Goal: Contribute content: Add original content to the website for others to see

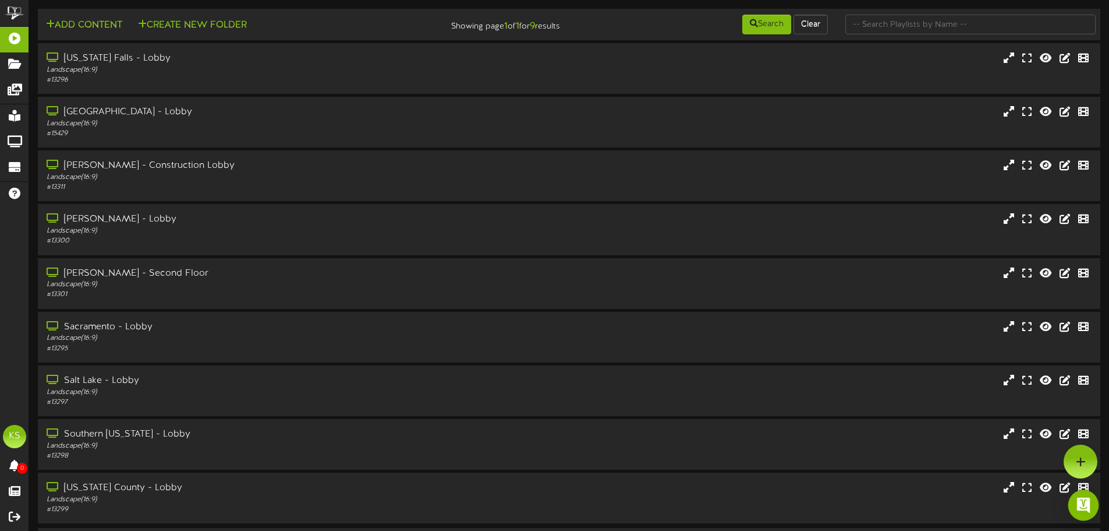
click at [1079, 506] on img "Open Intercom Messenger" at bounding box center [1083, 504] width 15 height 15
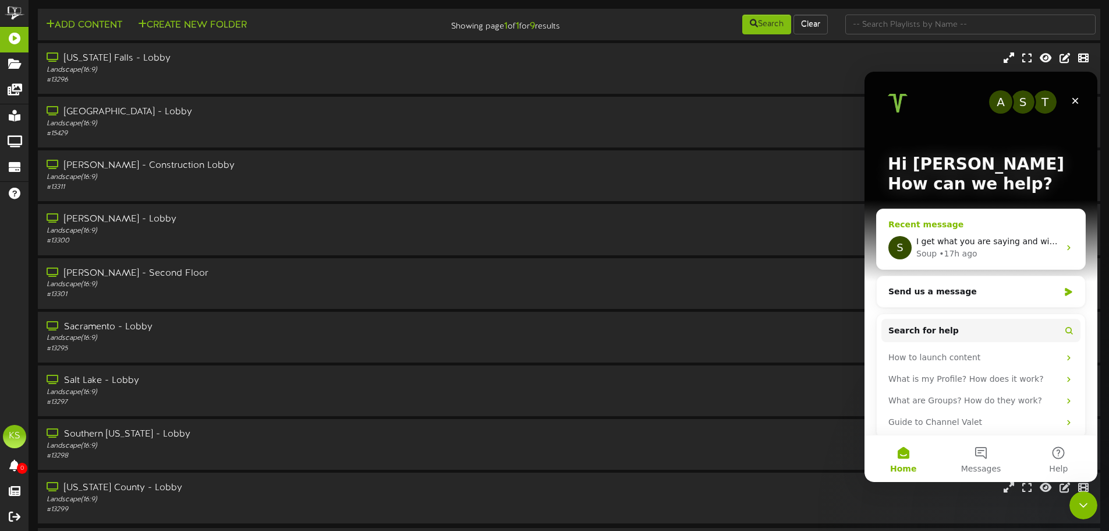
click at [931, 256] on div "Soup" at bounding box center [927, 254] width 20 height 12
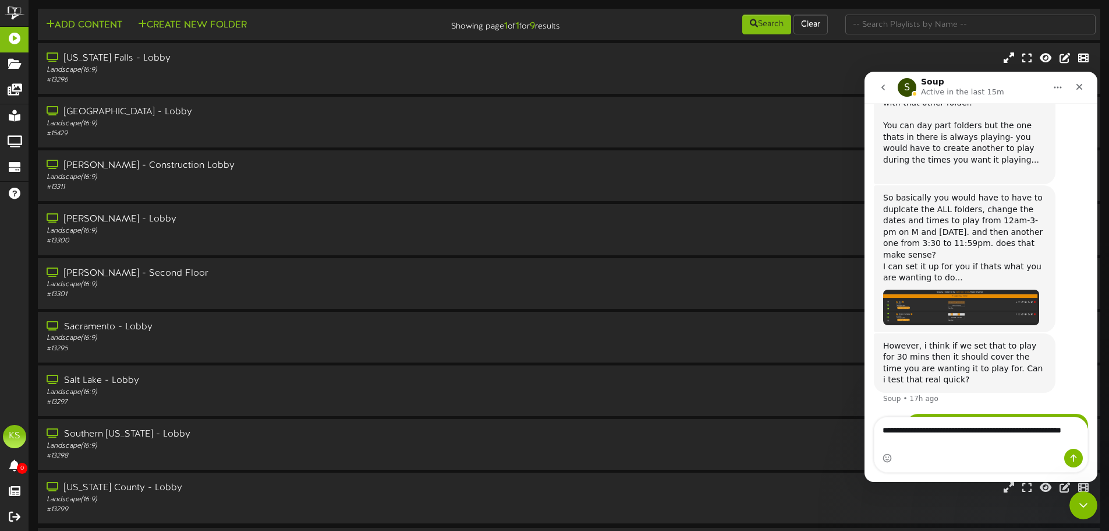
scroll to position [429, 0]
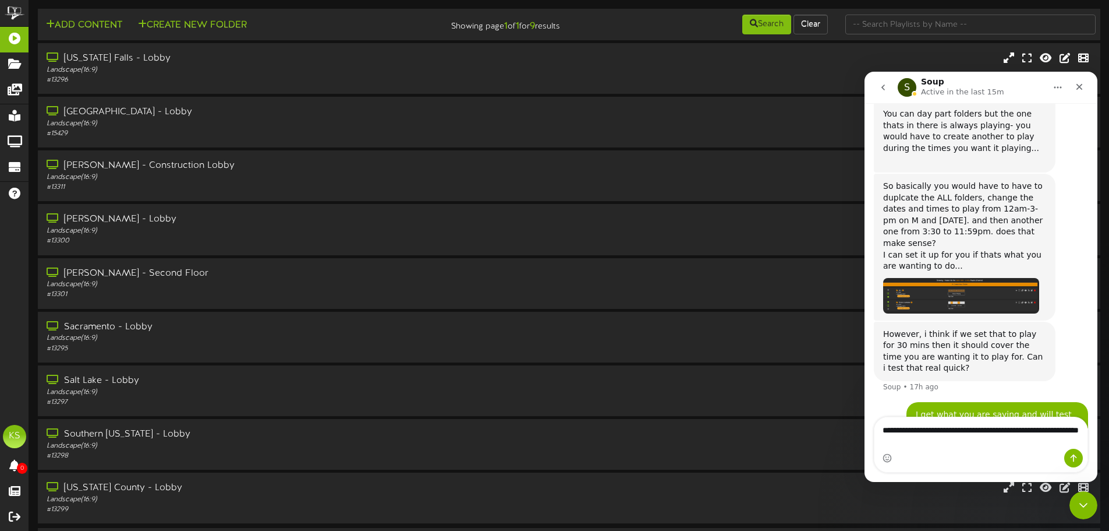
type textarea "**********"
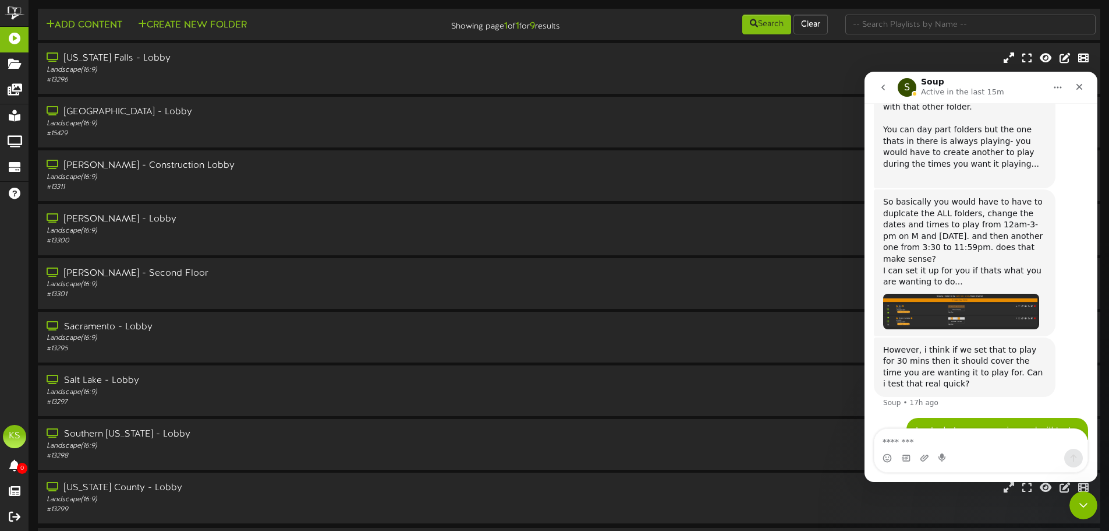
scroll to position [496, 0]
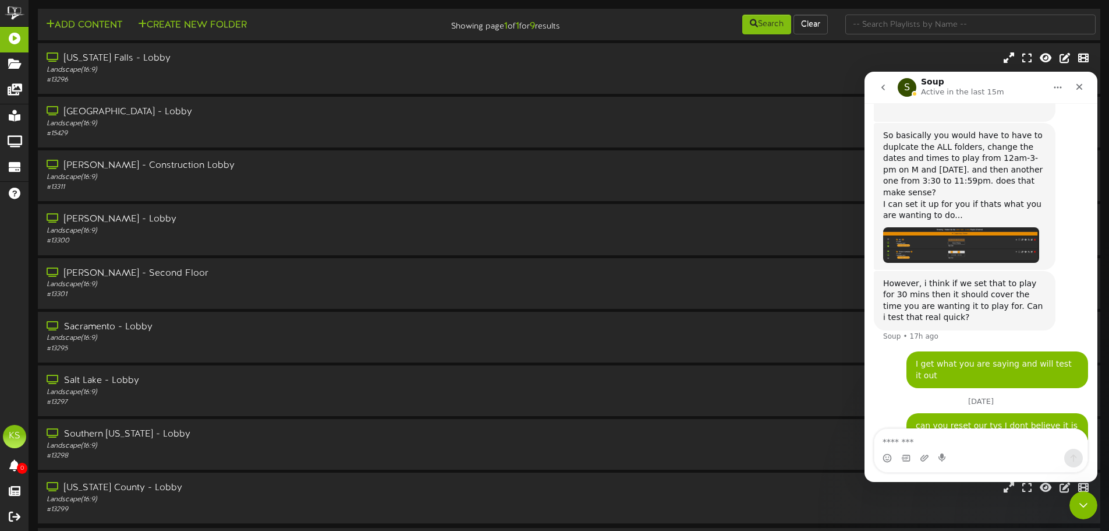
click at [879, 84] on icon "go back" at bounding box center [883, 87] width 9 height 9
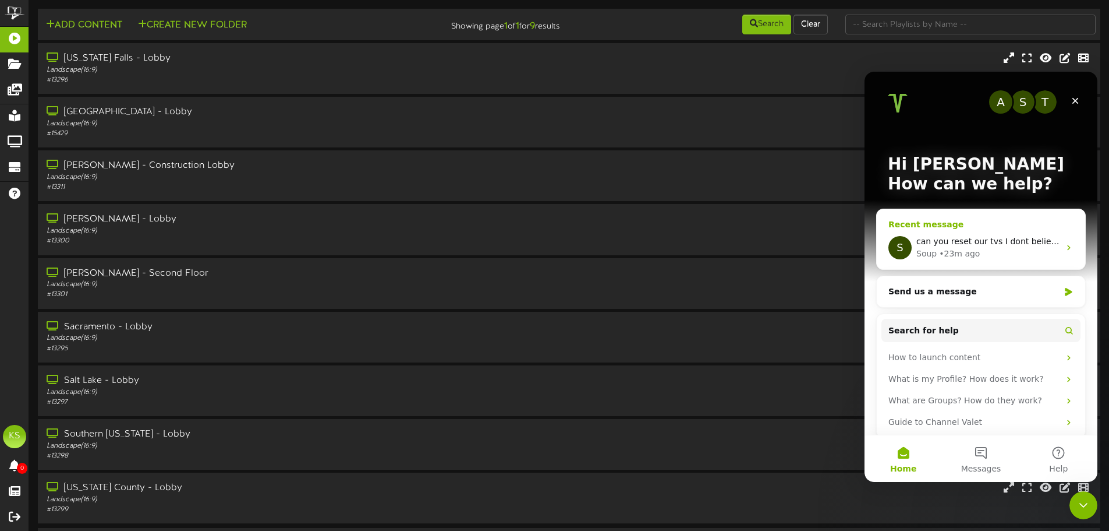
click at [984, 255] on div "Soup • 23m ago" at bounding box center [988, 254] width 143 height 12
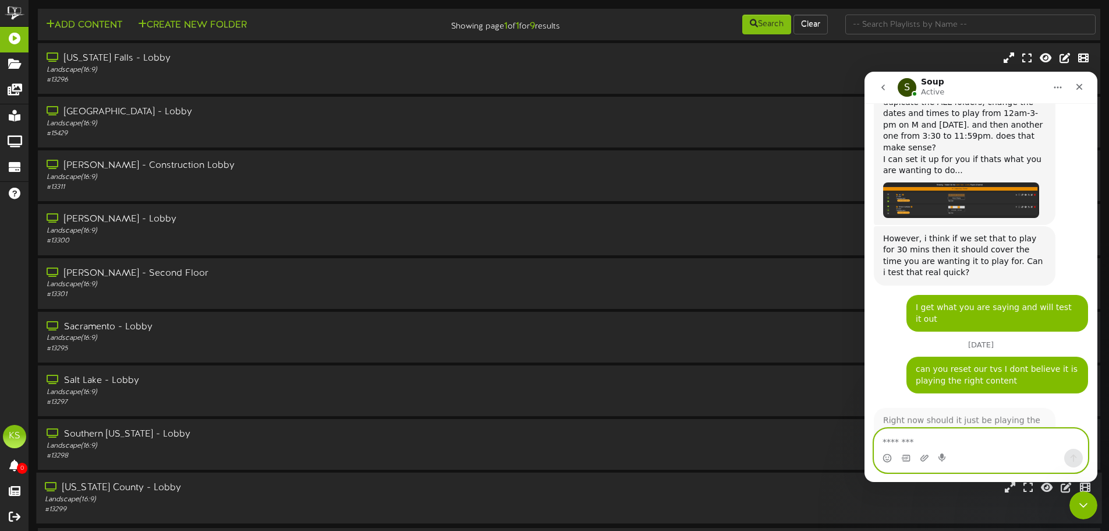
scroll to position [542, 0]
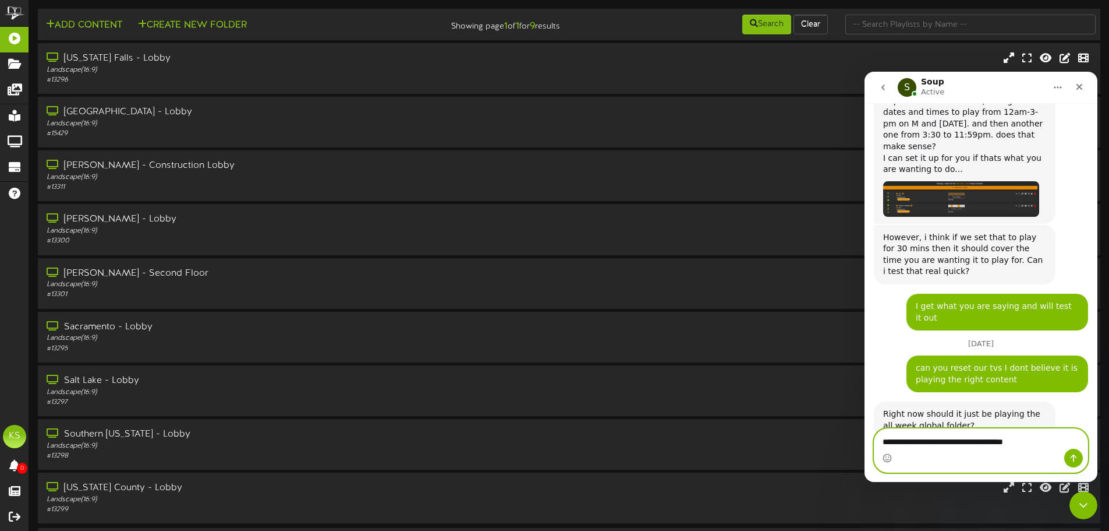
type textarea "**********"
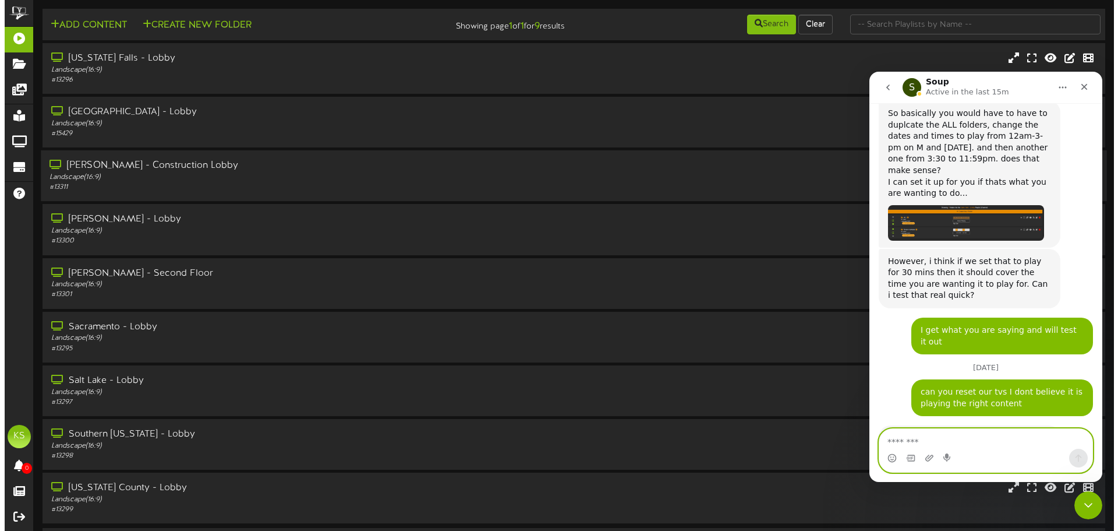
scroll to position [0, 0]
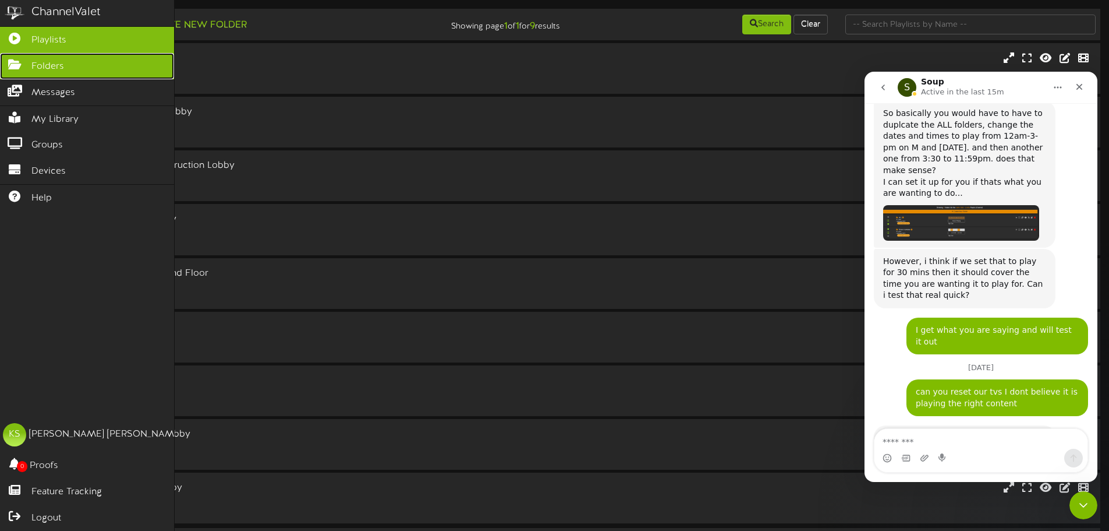
click at [55, 62] on span "Folders" at bounding box center [47, 66] width 33 height 13
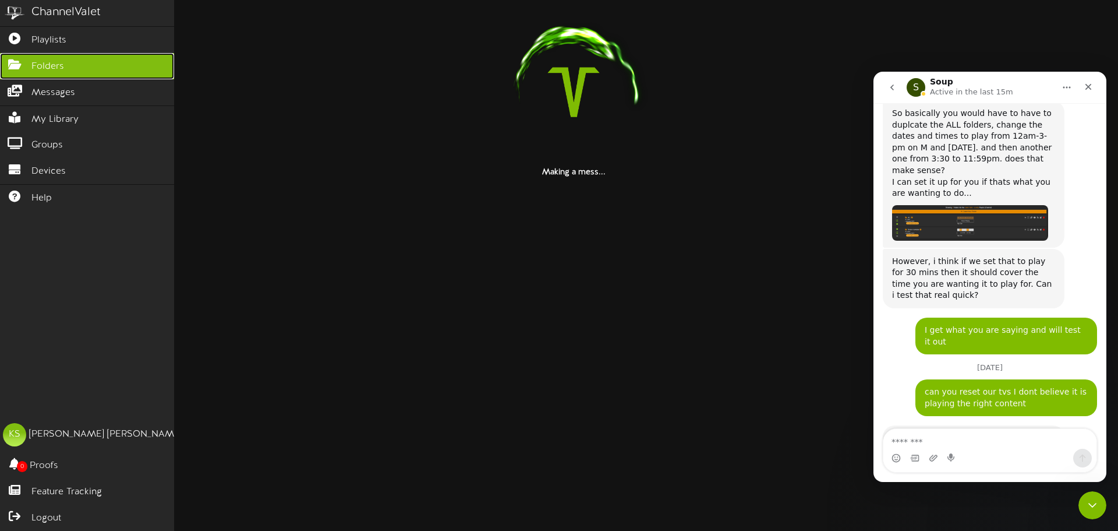
scroll to position [576, 0]
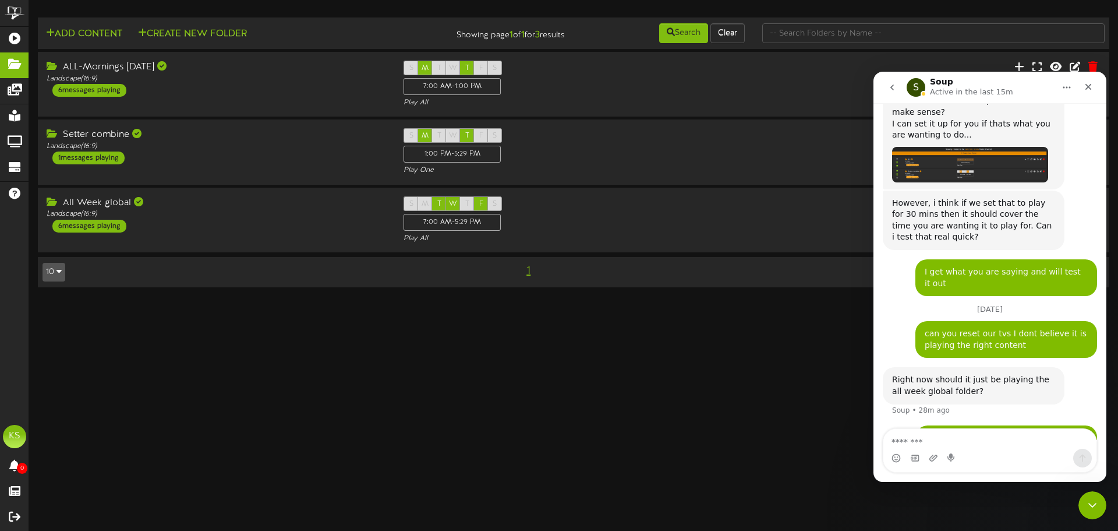
click at [469, 299] on html "ChannelValet Playlists Folders Messages My Library Groups Devices Help KS Kevin…" at bounding box center [559, 149] width 1118 height 299
click at [741, 299] on html "ChannelValet Playlists Folders Messages My Library Groups Devices Help KS Kevin…" at bounding box center [559, 149] width 1118 height 299
click at [892, 87] on icon "go back" at bounding box center [892, 87] width 9 height 9
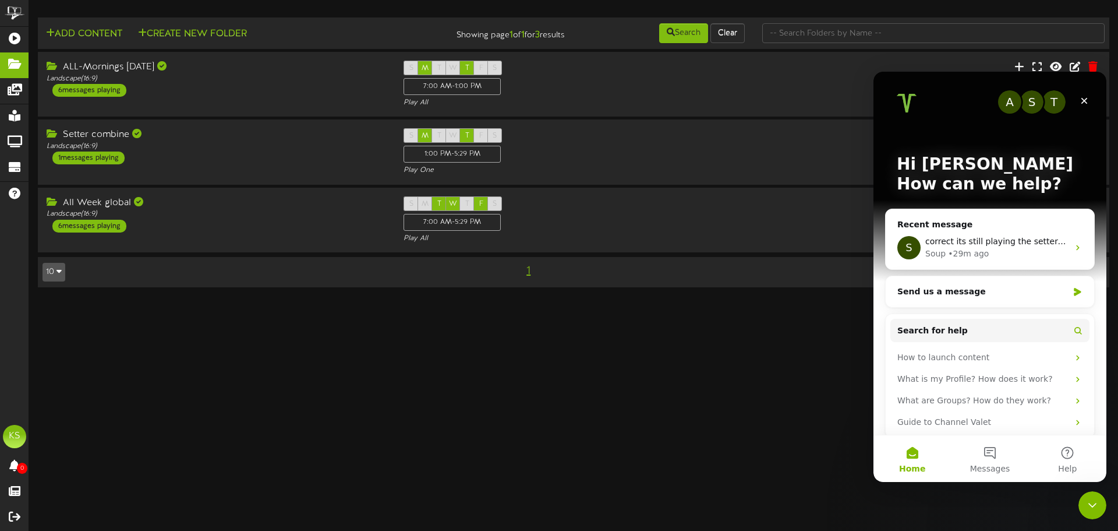
scroll to position [0, 0]
click at [1082, 97] on icon "Close" at bounding box center [1084, 100] width 9 height 9
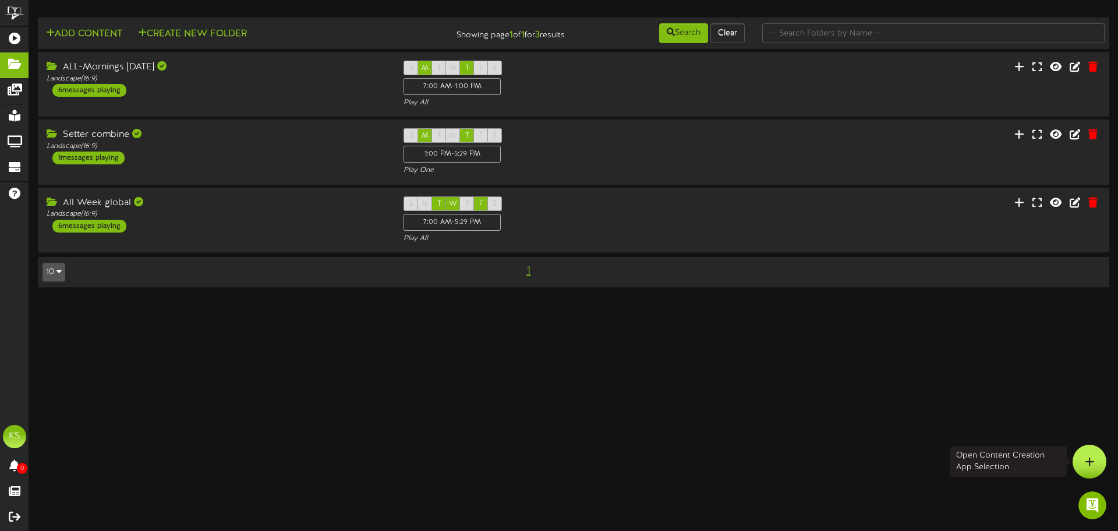
click at [1089, 450] on div at bounding box center [1090, 461] width 34 height 34
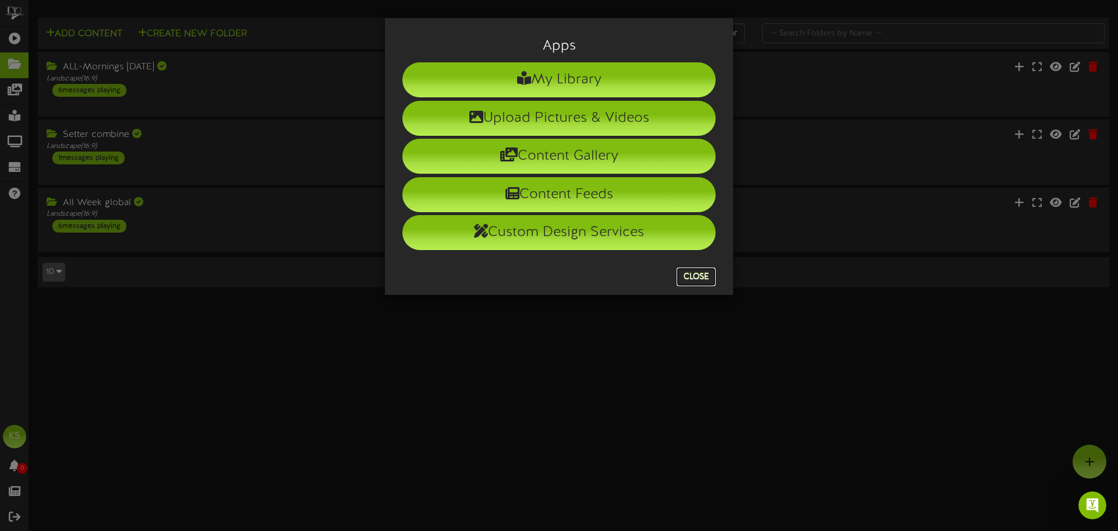
click at [696, 277] on button "Close" at bounding box center [696, 276] width 39 height 19
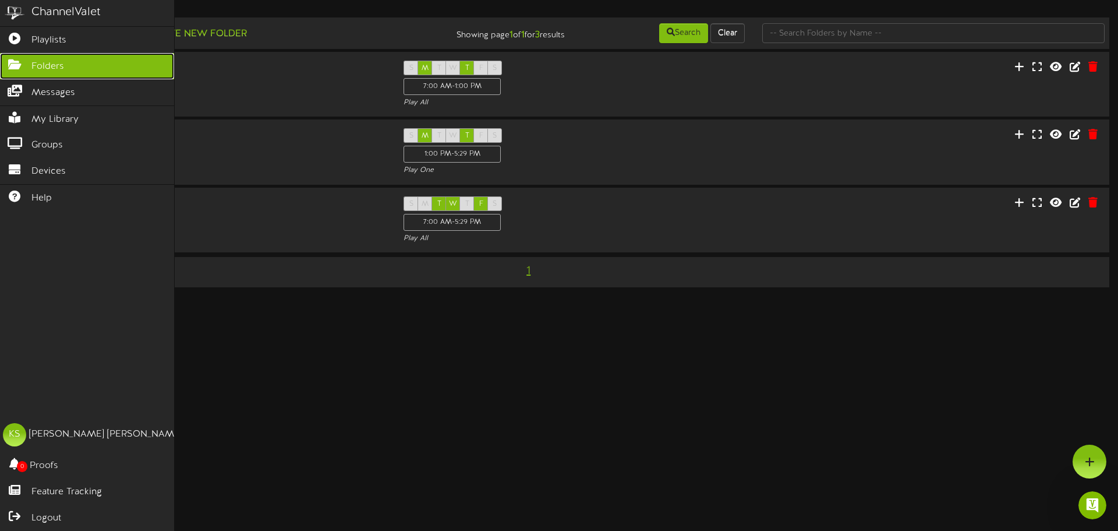
click at [79, 68] on link "Folders" at bounding box center [87, 66] width 174 height 26
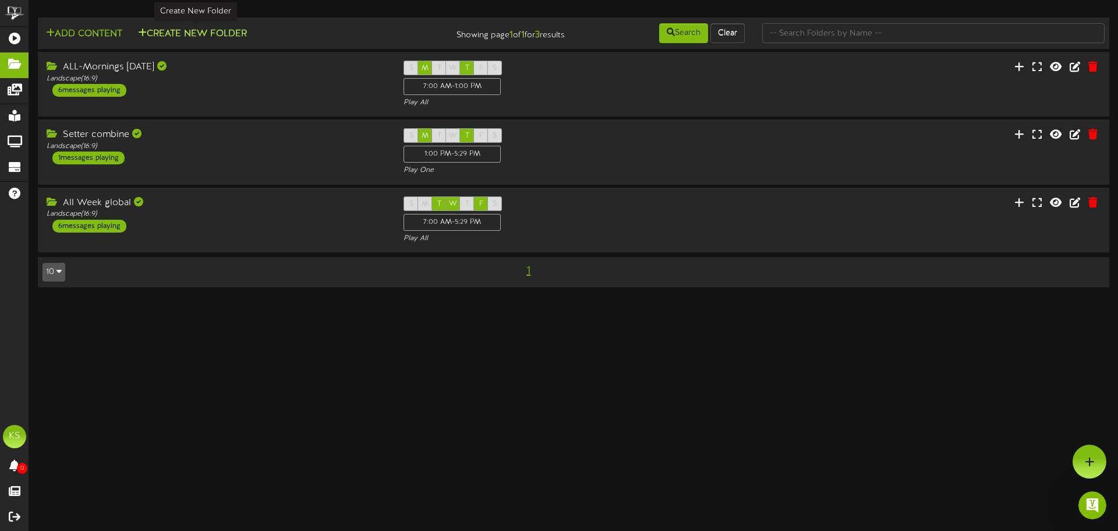
click at [220, 35] on button "Create New Folder" at bounding box center [193, 34] width 116 height 15
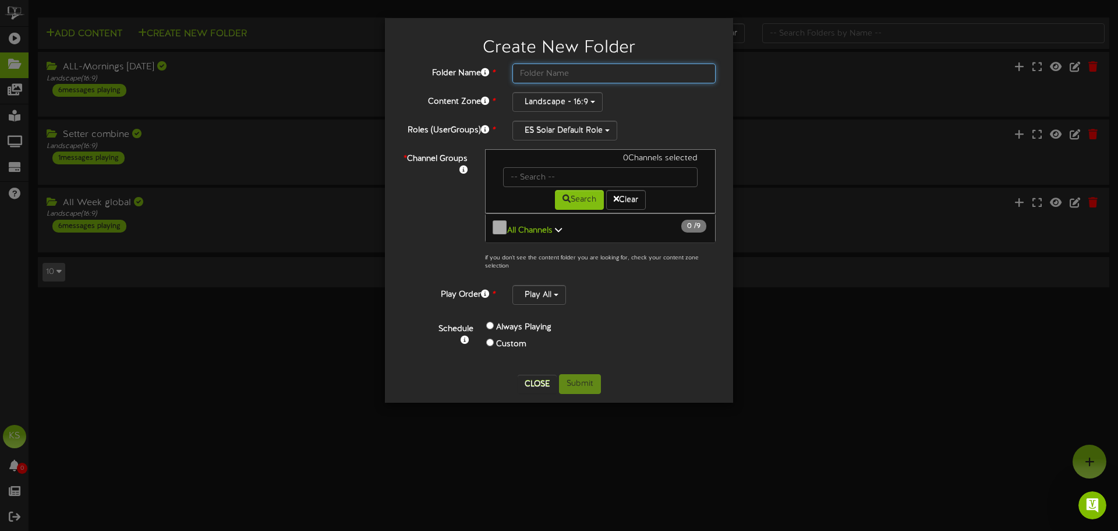
click at [543, 79] on input "text" at bounding box center [614, 73] width 203 height 20
type input "LAS VEGAS"
click at [558, 225] on icon at bounding box center [558, 229] width 7 height 8
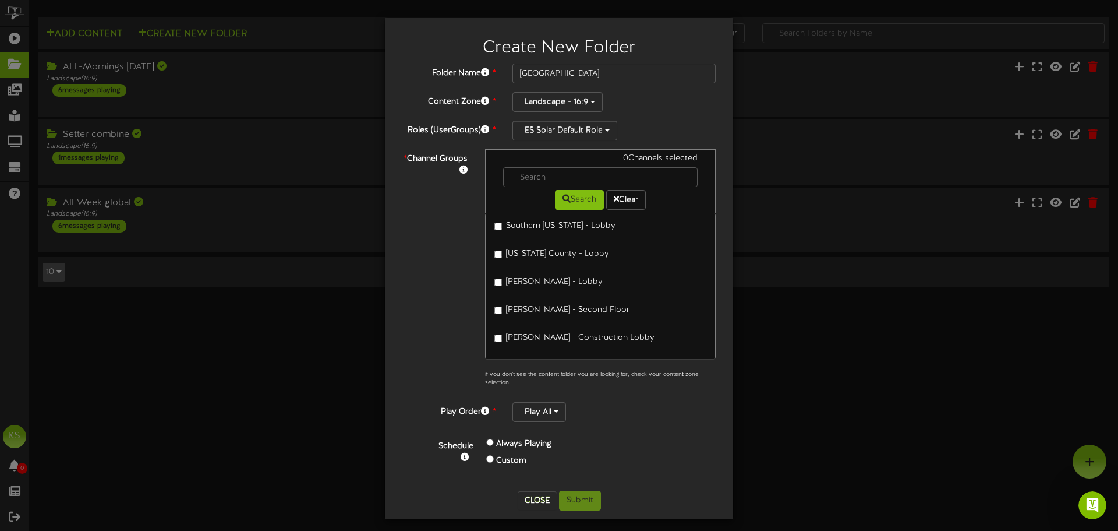
scroll to position [144, 0]
click at [531, 497] on button "Close" at bounding box center [537, 500] width 39 height 19
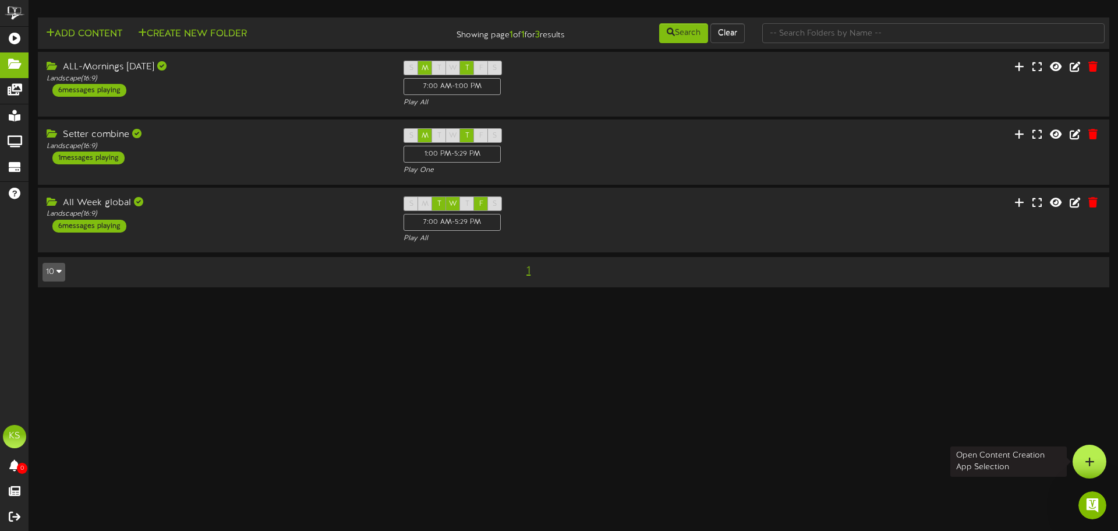
click at [1086, 454] on div at bounding box center [1090, 461] width 34 height 34
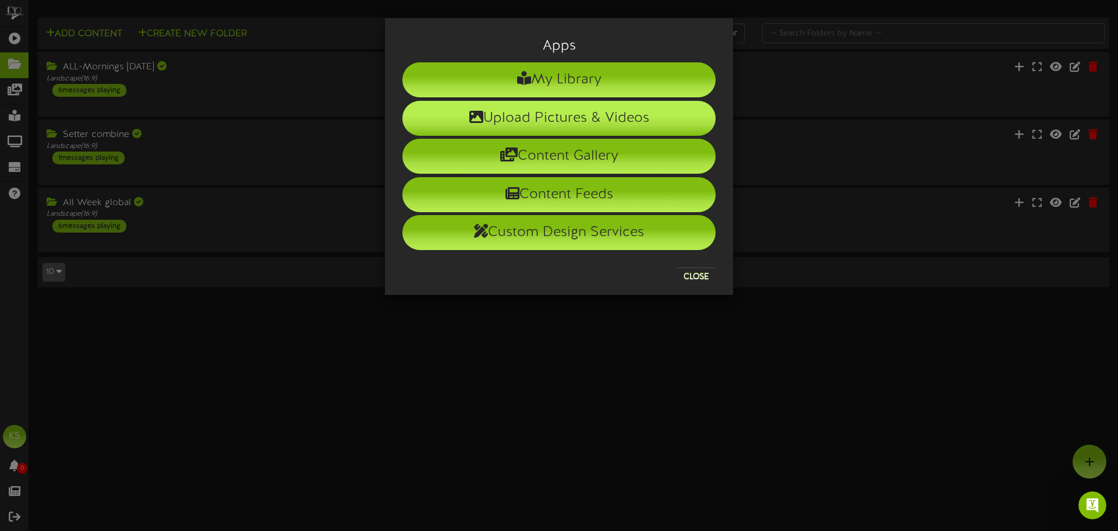
click at [566, 123] on li "Upload Pictures & Videos" at bounding box center [558, 118] width 313 height 35
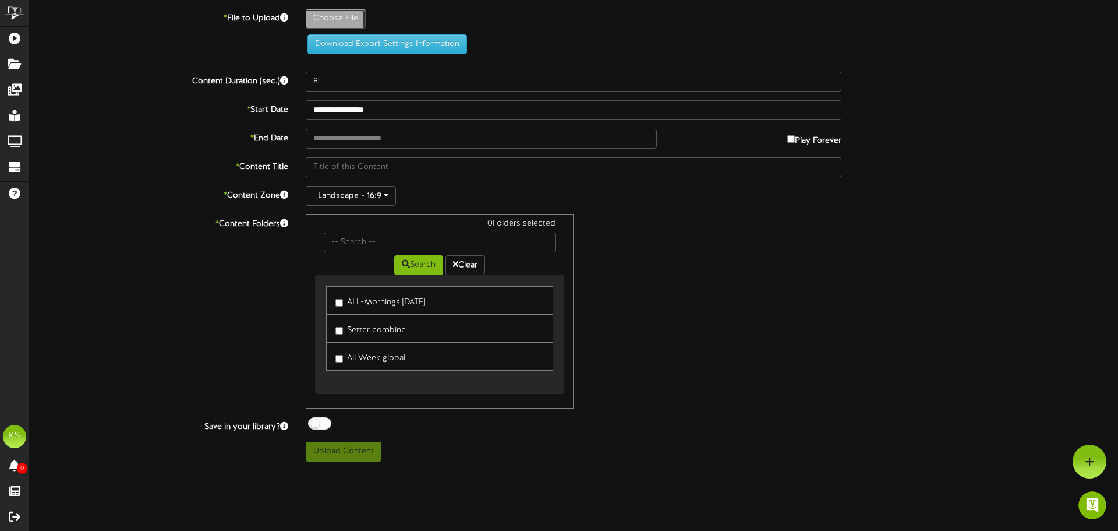
type input "**********"
type input "LVLEADERBOARD"
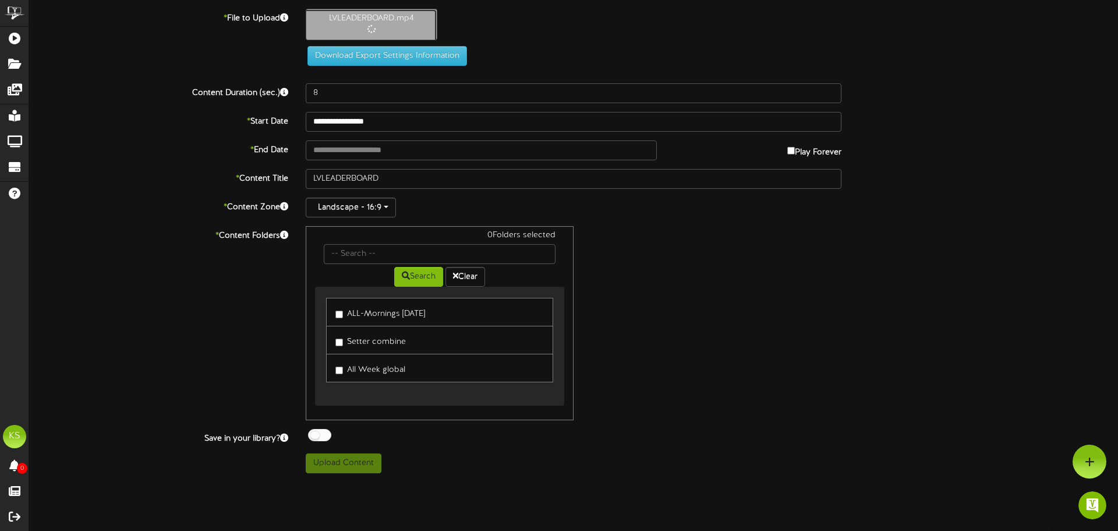
type input "22"
click at [338, 150] on input "text" at bounding box center [481, 150] width 351 height 20
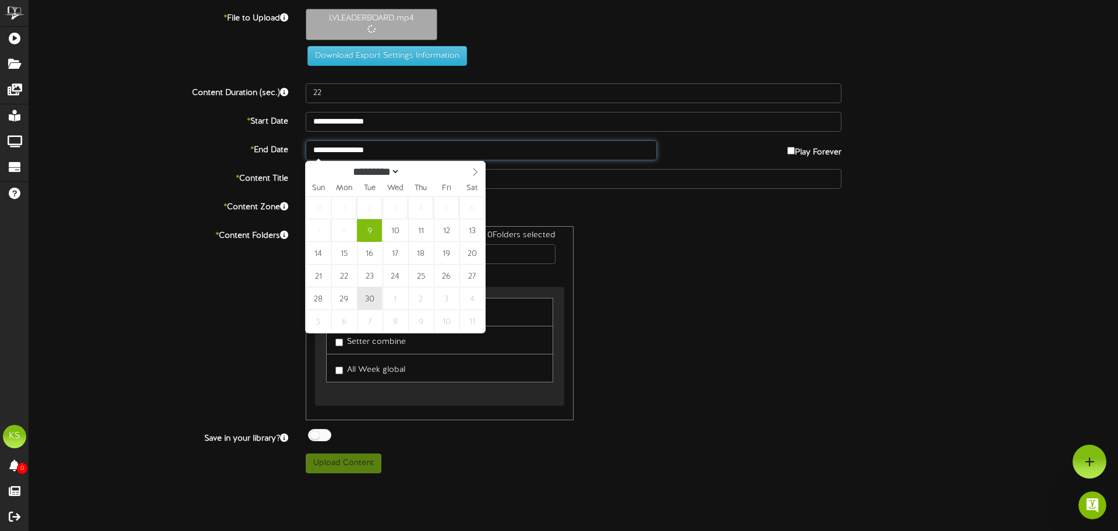
type input "**********"
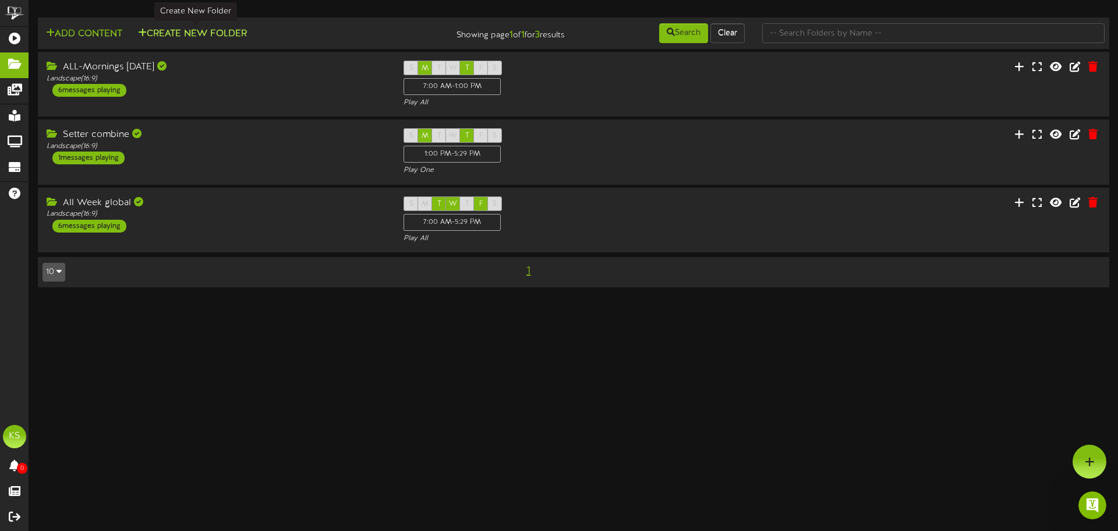
click at [227, 33] on button "Create New Folder" at bounding box center [193, 34] width 116 height 15
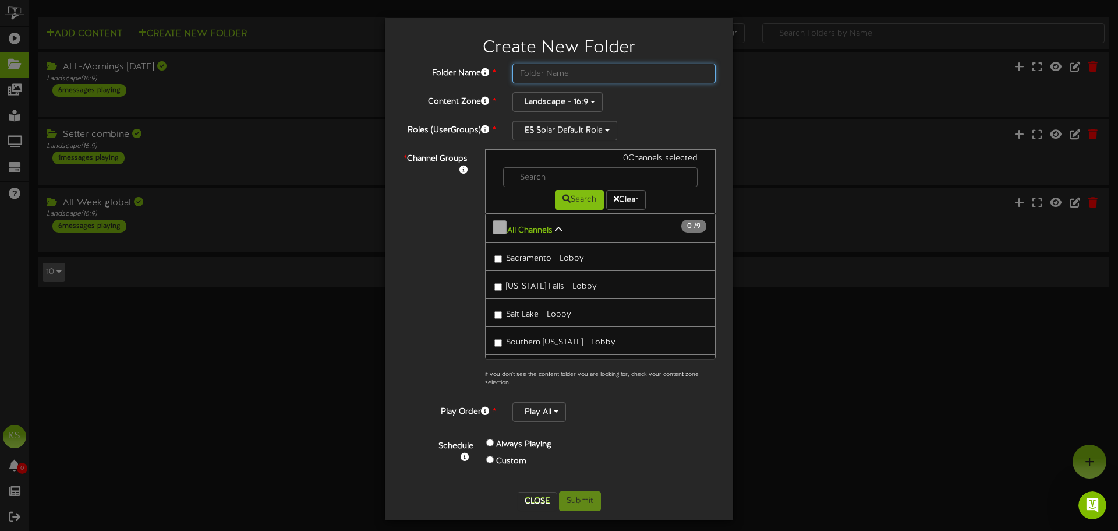
click at [526, 79] on input "text" at bounding box center [614, 73] width 203 height 20
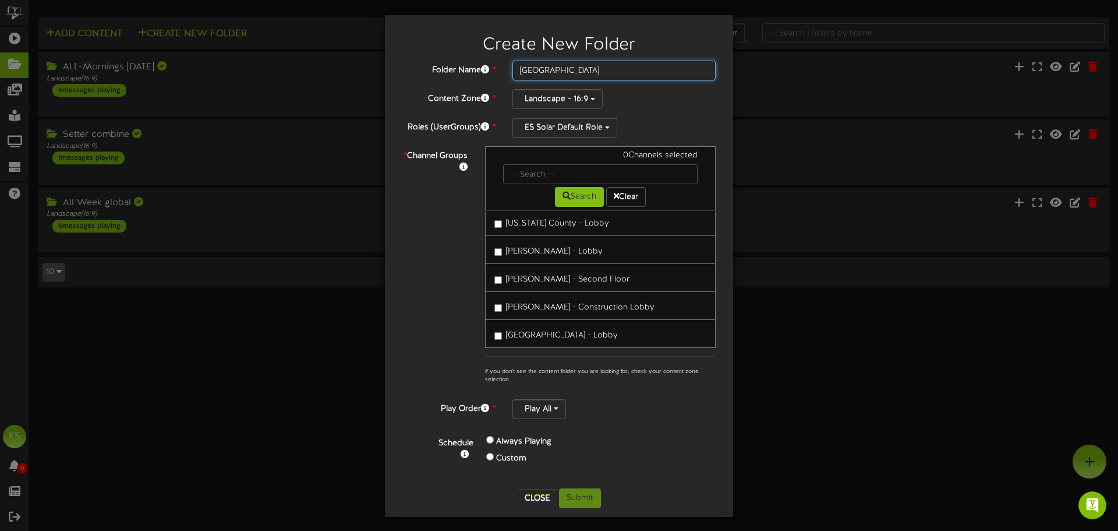
scroll to position [5, 0]
type input "LAS VEGAS"
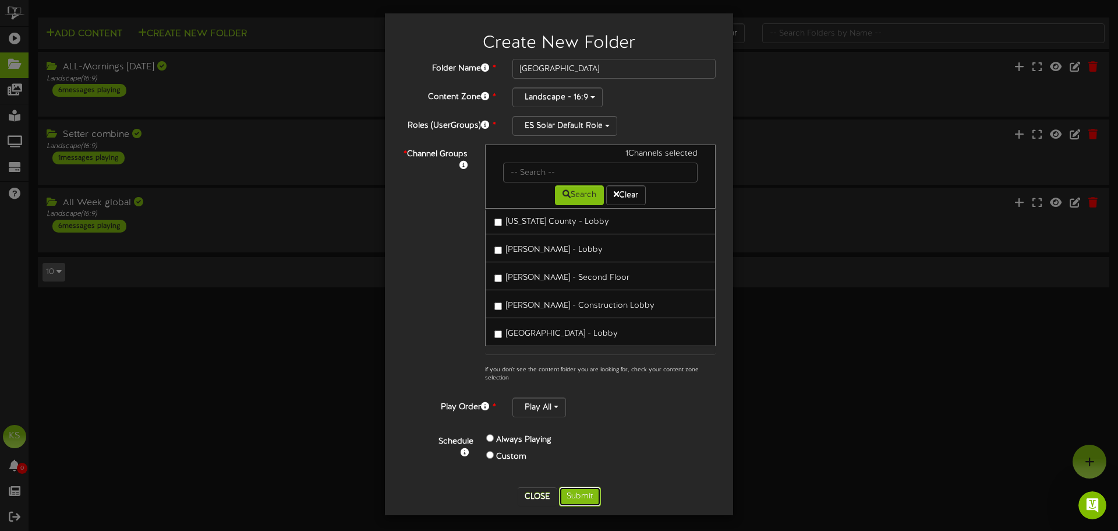
drag, startPoint x: 586, startPoint y: 488, endPoint x: 630, endPoint y: 462, distance: 50.6
click at [627, 465] on div "Create New Folder Folder Name * LAS VEGAS Content Zone * Landscape - 16:9 Roles…" at bounding box center [559, 264] width 331 height 484
click at [555, 409] on button "Play All" at bounding box center [540, 407] width 54 height 20
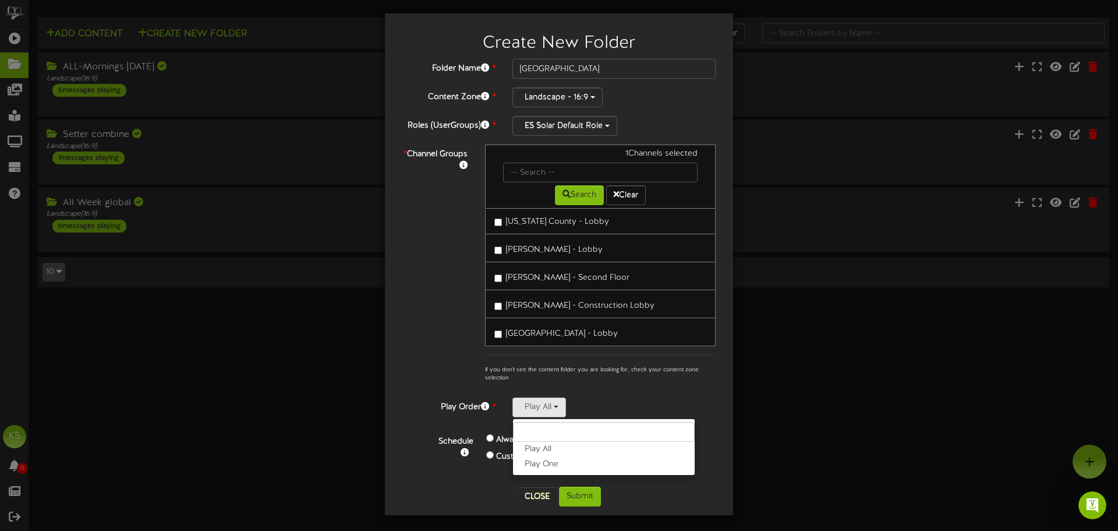
click at [610, 398] on div "Play All Play All Play One" at bounding box center [614, 407] width 203 height 20
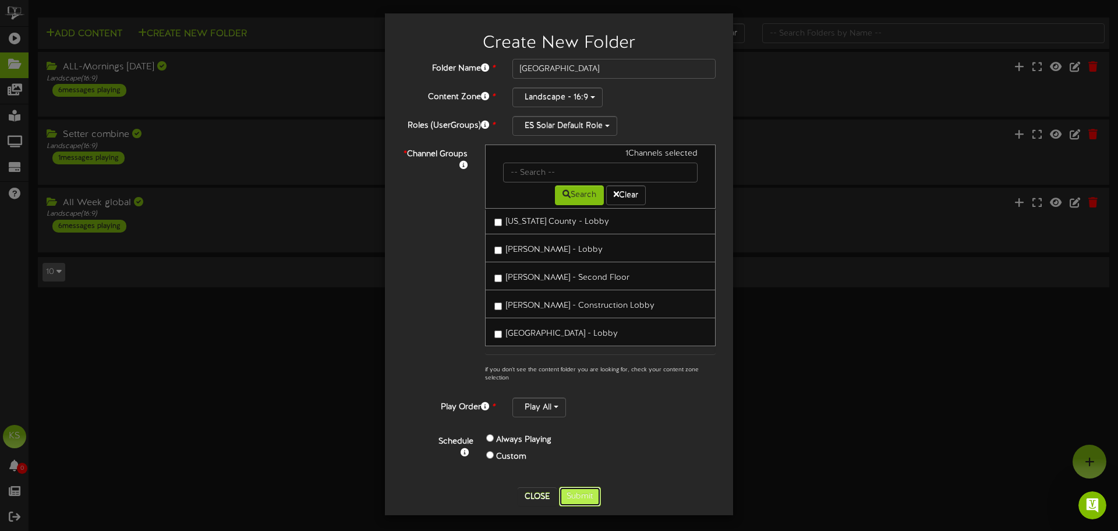
click at [585, 495] on button "Submit" at bounding box center [580, 496] width 42 height 20
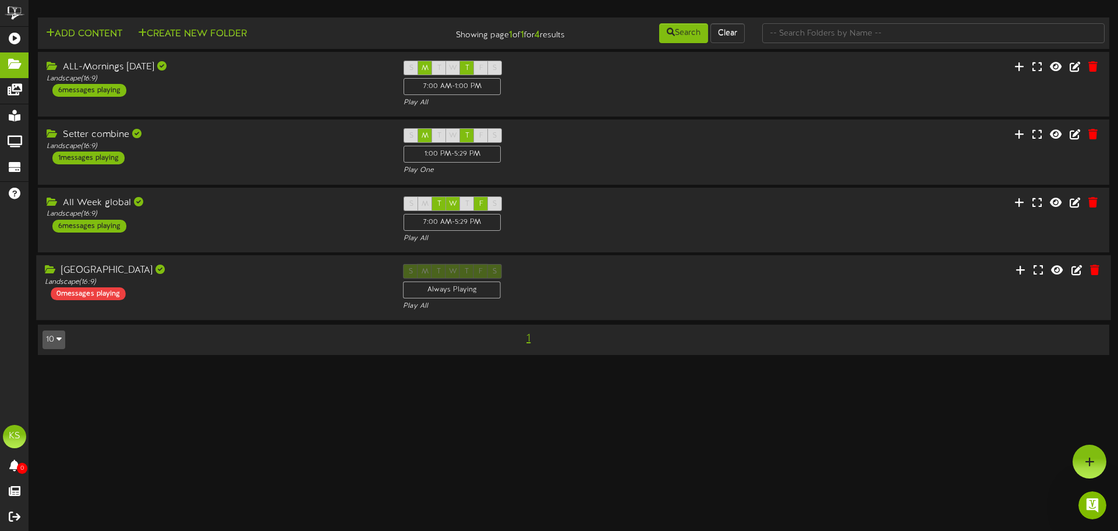
click at [181, 288] on div "LAS VEGAS Landscape ( 16:9 ) 0 messages playing" at bounding box center [215, 282] width 358 height 36
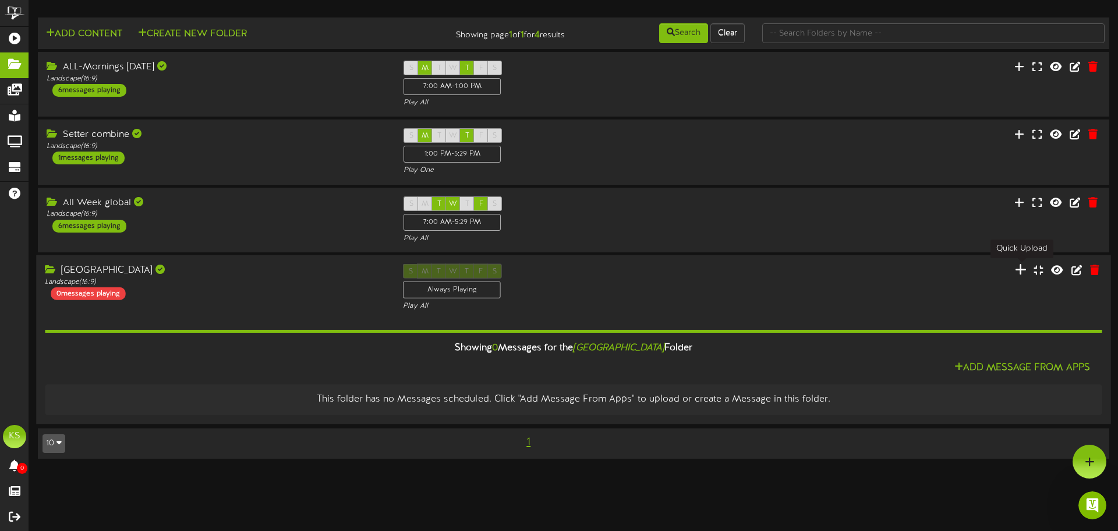
click at [1020, 267] on icon at bounding box center [1021, 269] width 12 height 13
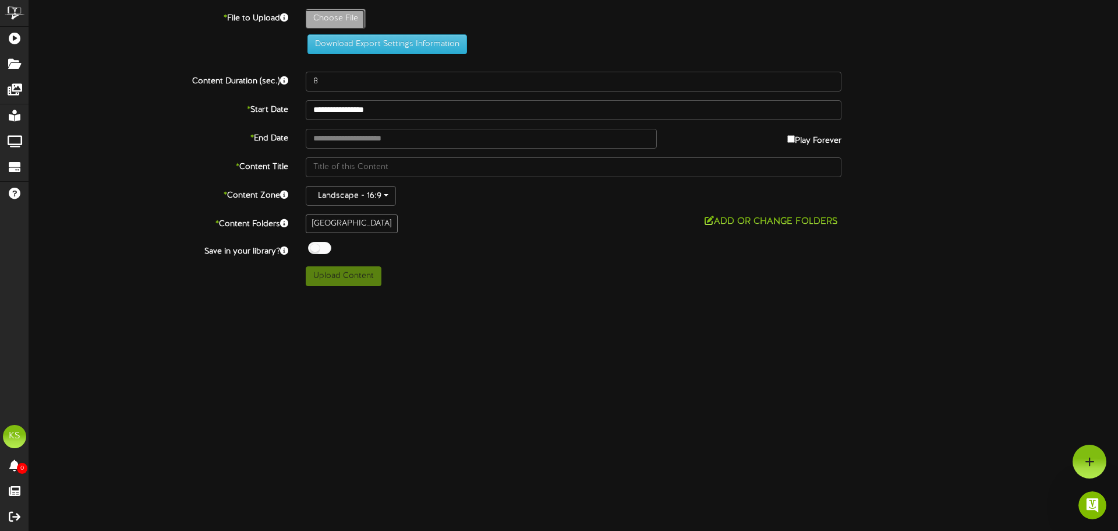
type input "**********"
type input "LVLEADERBOARD"
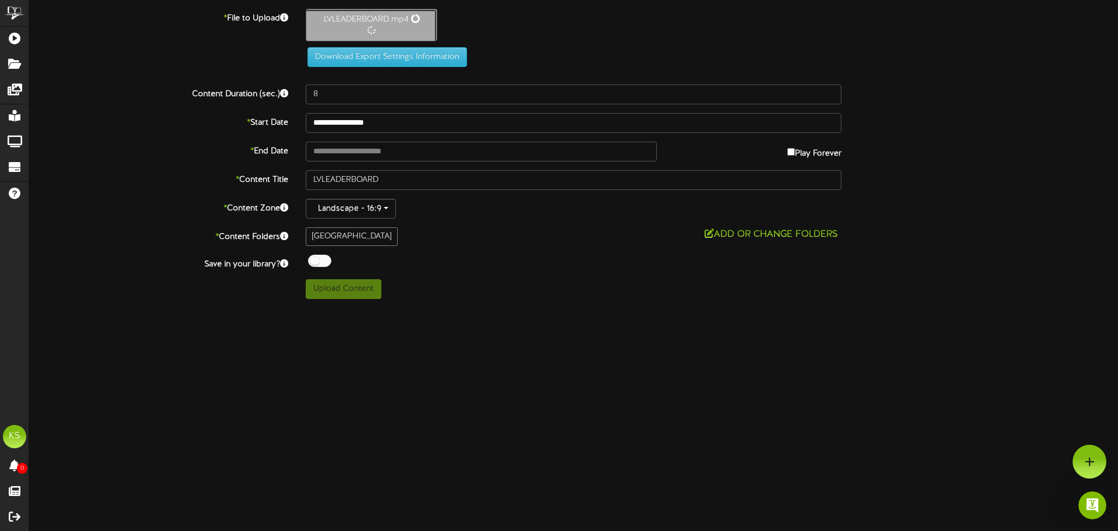
type input "22"
click at [342, 150] on input "text" at bounding box center [481, 150] width 351 height 20
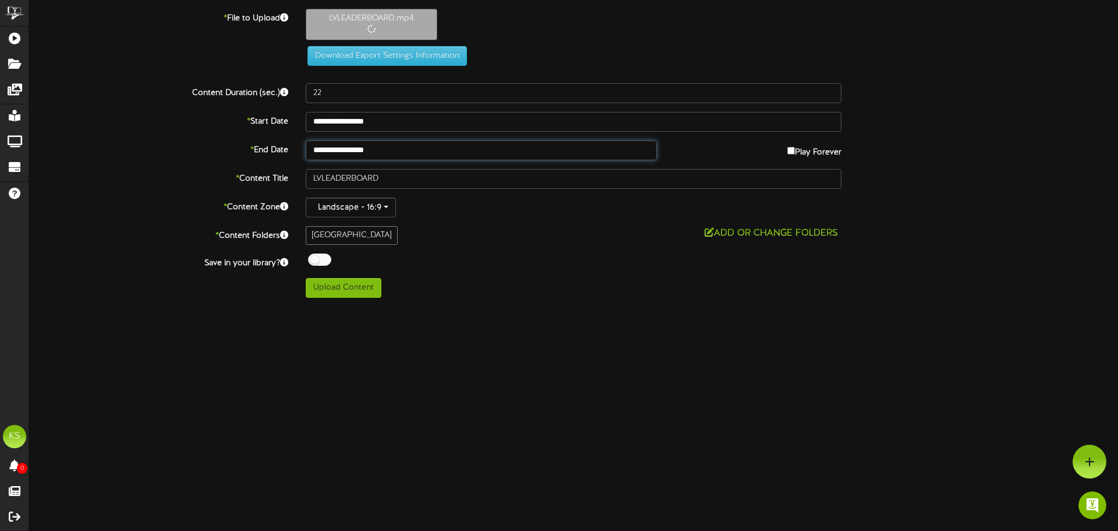
type input "**********"
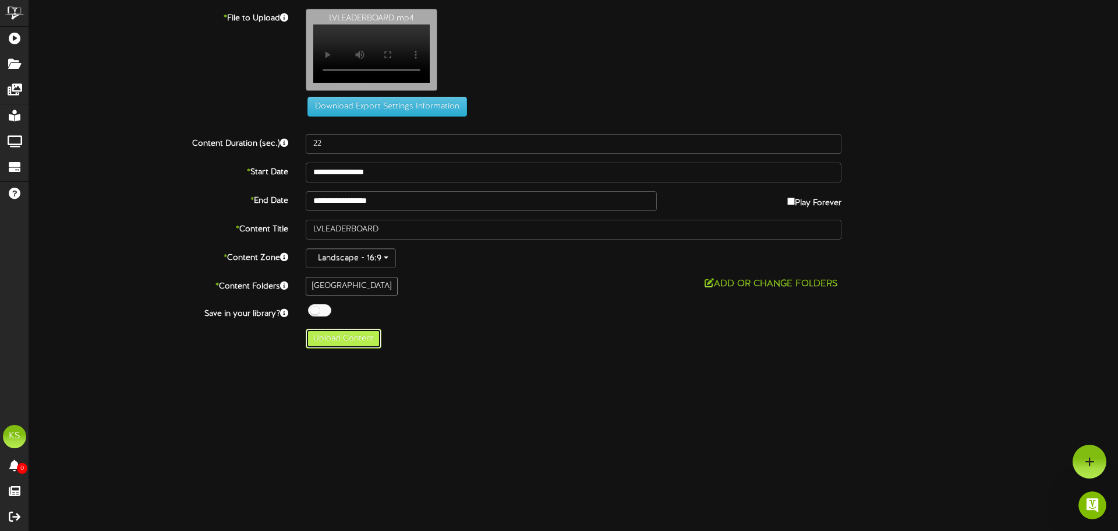
click at [358, 342] on button "Upload Content" at bounding box center [344, 338] width 76 height 20
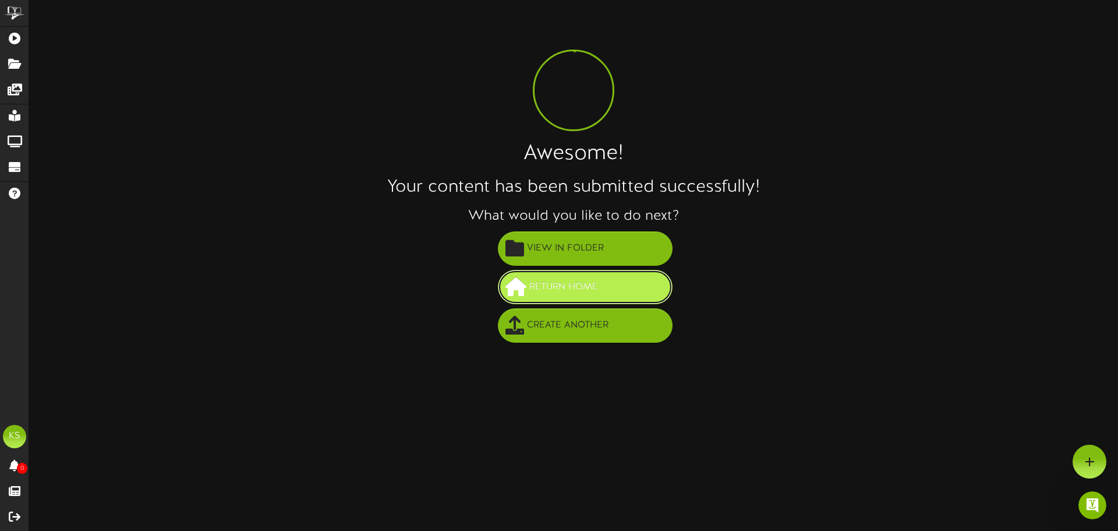
click at [578, 289] on span "Return Home" at bounding box center [563, 286] width 75 height 19
